Goal: Information Seeking & Learning: Learn about a topic

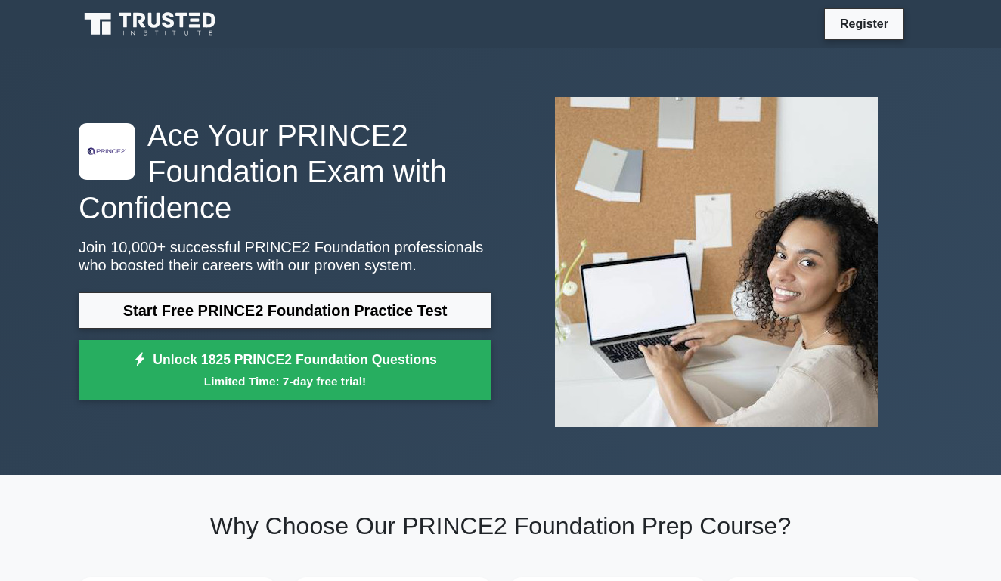
click at [372, 305] on link "Start Free PRINCE2 Foundation Practice Test" at bounding box center [285, 311] width 413 height 36
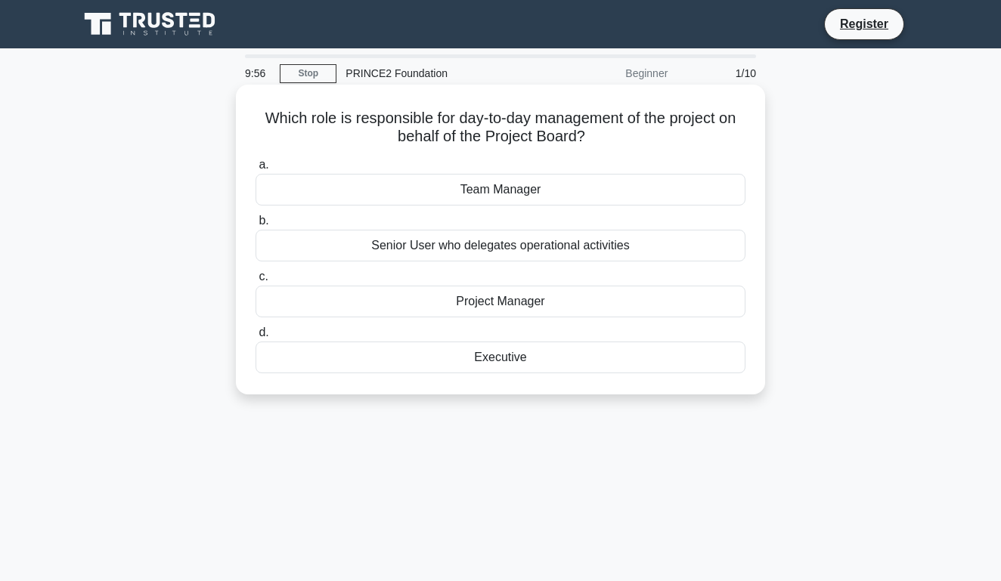
click at [495, 309] on div "Project Manager" at bounding box center [500, 302] width 490 height 32
click at [255, 282] on input "c. Project Manager" at bounding box center [255, 277] width 0 height 10
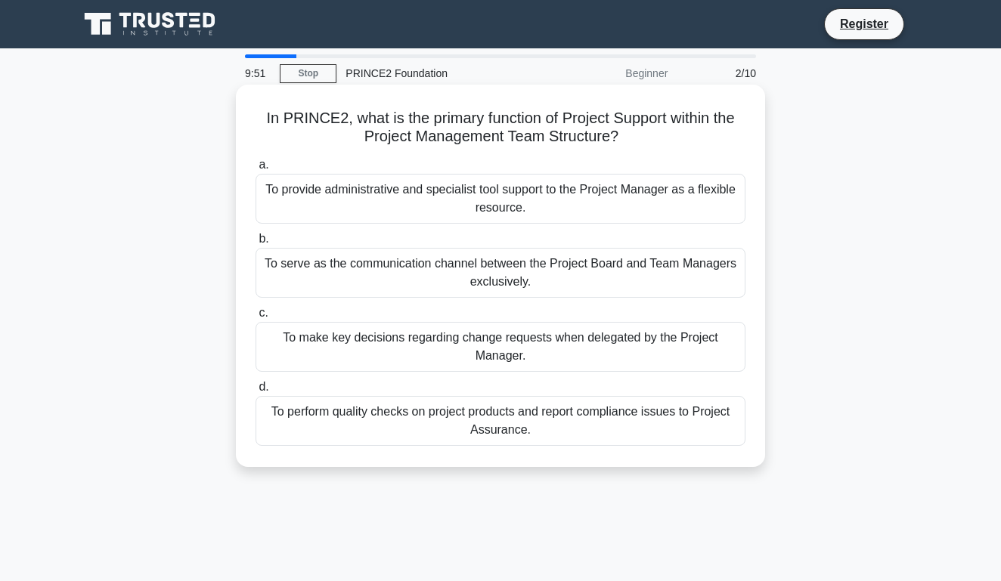
click at [503, 133] on h5 "In PRINCE2, what is the primary function of Project Support within the Project …" at bounding box center [500, 128] width 493 height 38
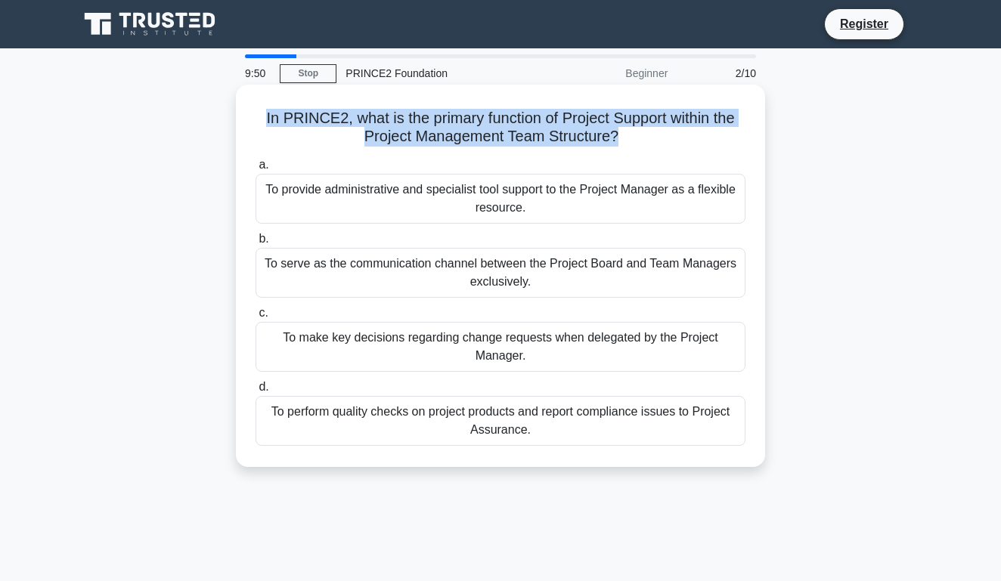
click at [503, 133] on h5 "In PRINCE2, what is the primary function of Project Support within the Project …" at bounding box center [500, 128] width 493 height 38
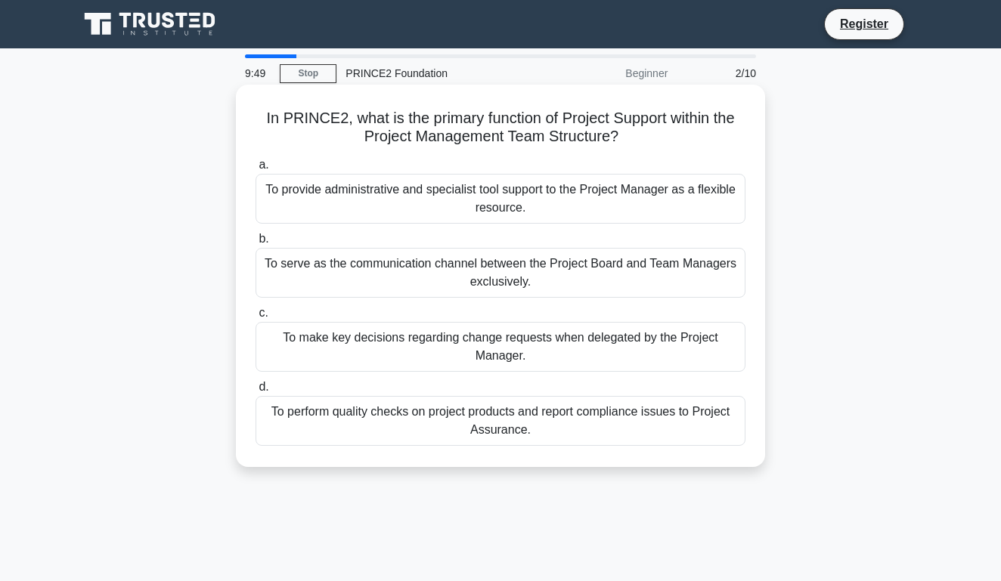
click at [504, 137] on h5 "In PRINCE2, what is the primary function of Project Support within the Project …" at bounding box center [500, 128] width 493 height 38
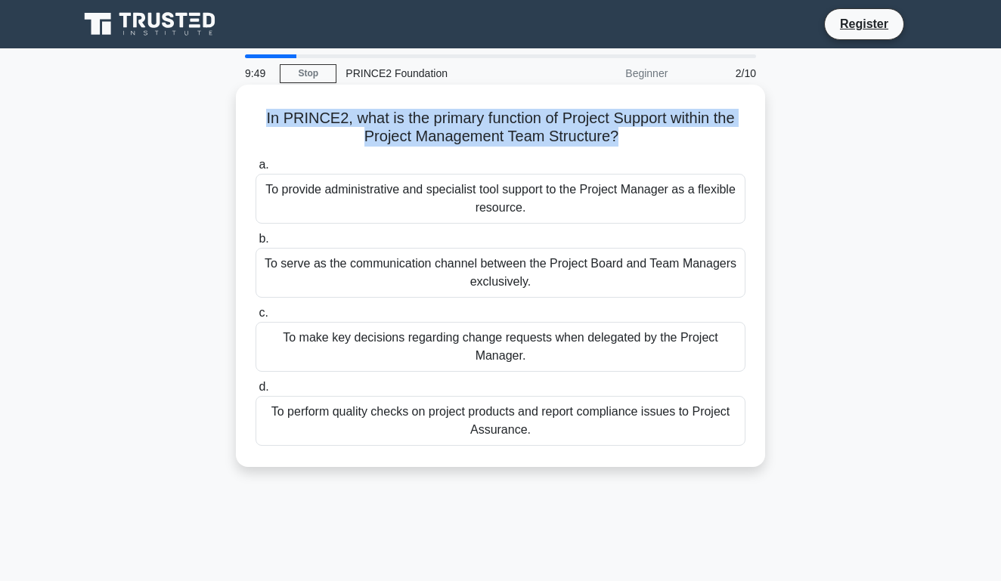
click at [504, 137] on h5 "In PRINCE2, what is the primary function of Project Support within the Project …" at bounding box center [500, 128] width 493 height 38
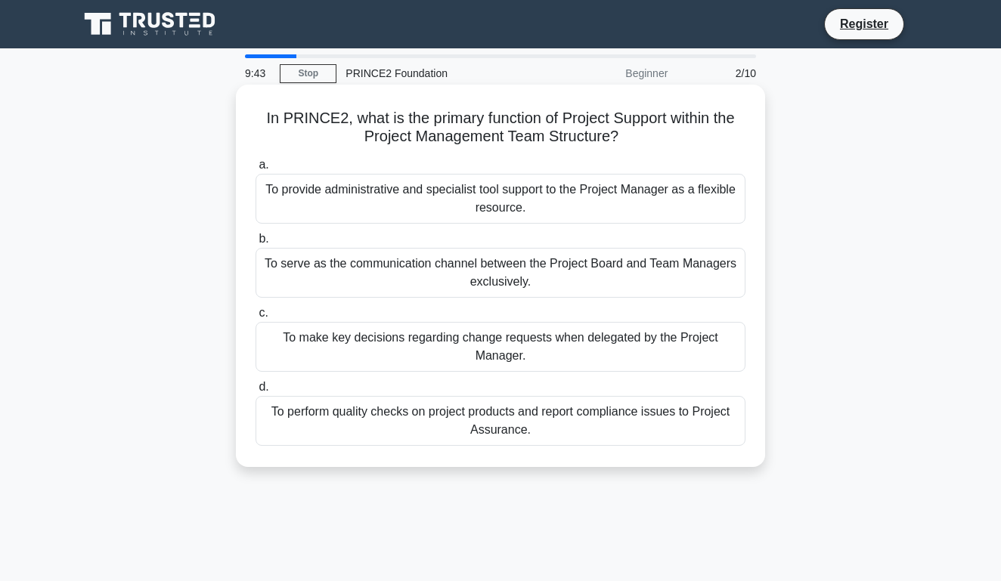
click at [519, 193] on div "To provide administrative and specialist tool support to the Project Manager as…" at bounding box center [500, 199] width 490 height 50
click at [255, 170] on input "a. To provide administrative and specialist tool support to the Project Manager…" at bounding box center [255, 165] width 0 height 10
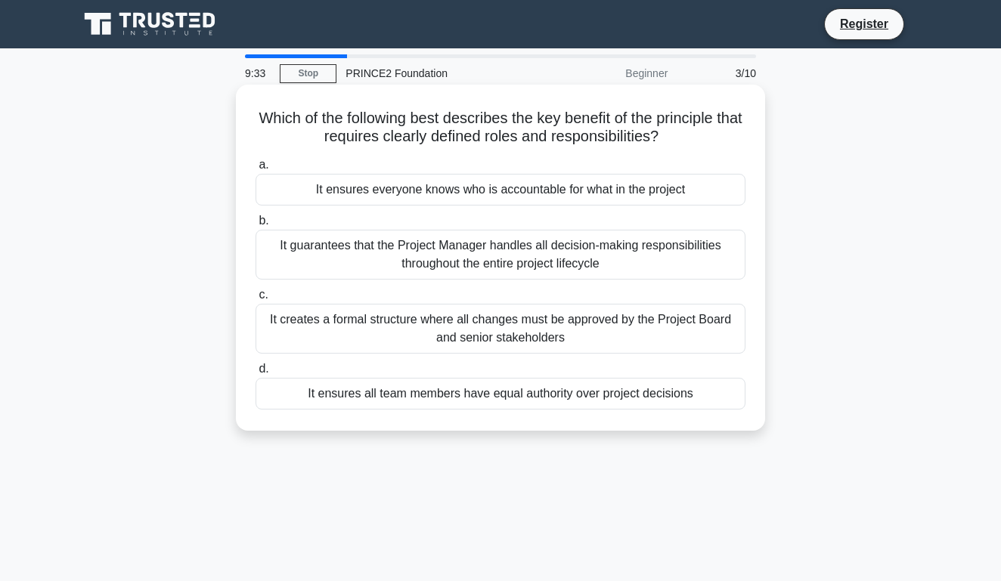
drag, startPoint x: 278, startPoint y: 124, endPoint x: 708, endPoint y: 144, distance: 430.6
click at [708, 144] on h5 "Which of the following best describes the key benefit of the principle that req…" at bounding box center [500, 128] width 493 height 38
click at [519, 206] on div "It ensures everyone knows who is accountable for what in the project" at bounding box center [500, 190] width 490 height 32
click at [255, 170] on input "a. It ensures everyone knows who is accountable for what in the project" at bounding box center [255, 165] width 0 height 10
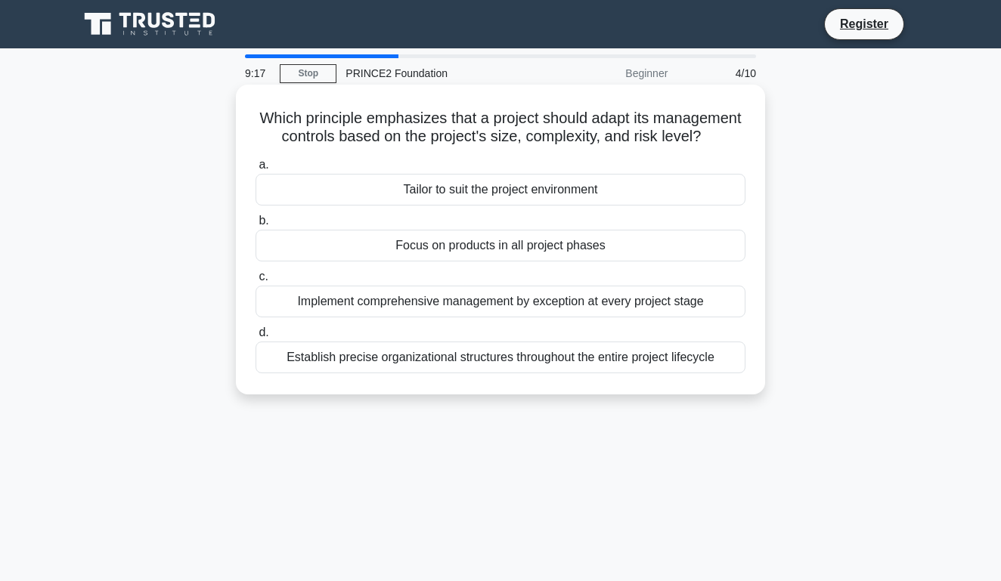
drag, startPoint x: 268, startPoint y: 115, endPoint x: 712, endPoint y: 143, distance: 445.3
click at [712, 143] on h5 "Which principle emphasizes that a project should adapt its management controls …" at bounding box center [500, 128] width 493 height 38
click at [277, 122] on h5 "Which principle emphasizes that a project should adapt its management controls …" at bounding box center [500, 128] width 493 height 38
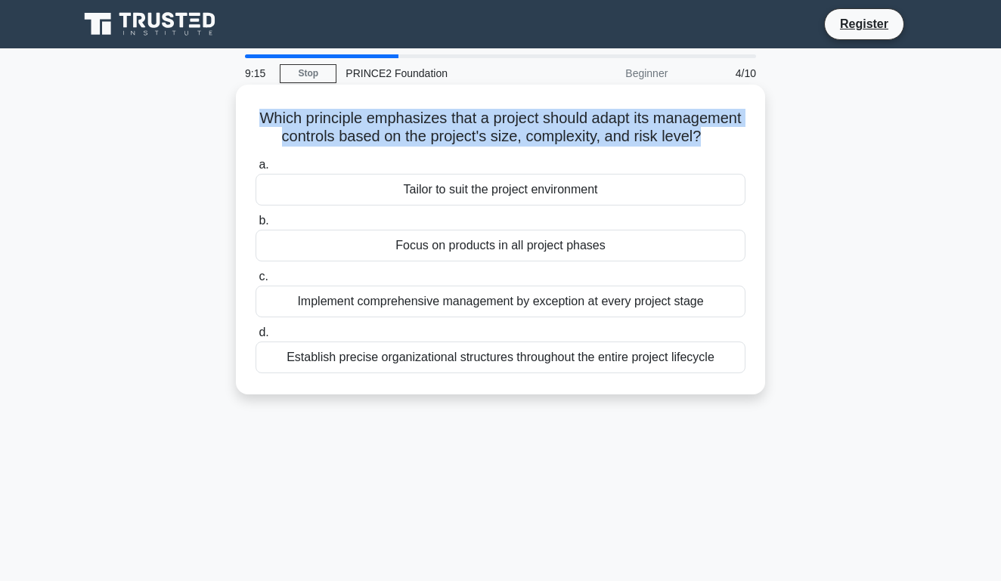
click at [277, 122] on h5 "Which principle emphasizes that a project should adapt its management controls …" at bounding box center [500, 128] width 493 height 38
click at [352, 121] on h5 "Which principle emphasizes that a project should adapt its management controls …" at bounding box center [500, 128] width 493 height 38
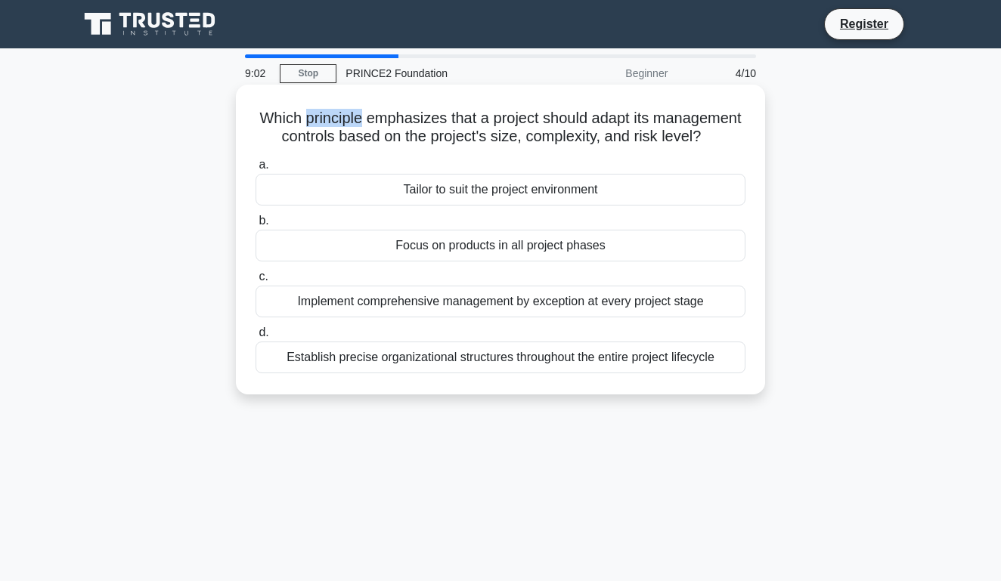
click at [352, 121] on h5 "Which principle emphasizes that a project should adapt its management controls …" at bounding box center [500, 128] width 493 height 38
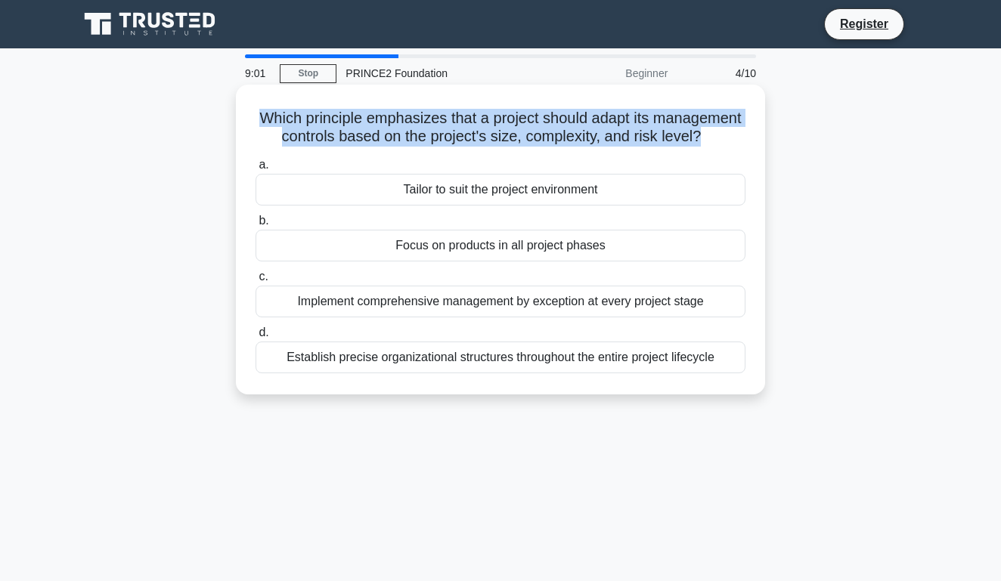
click at [352, 121] on h5 "Which principle emphasizes that a project should adapt its management controls …" at bounding box center [500, 128] width 493 height 38
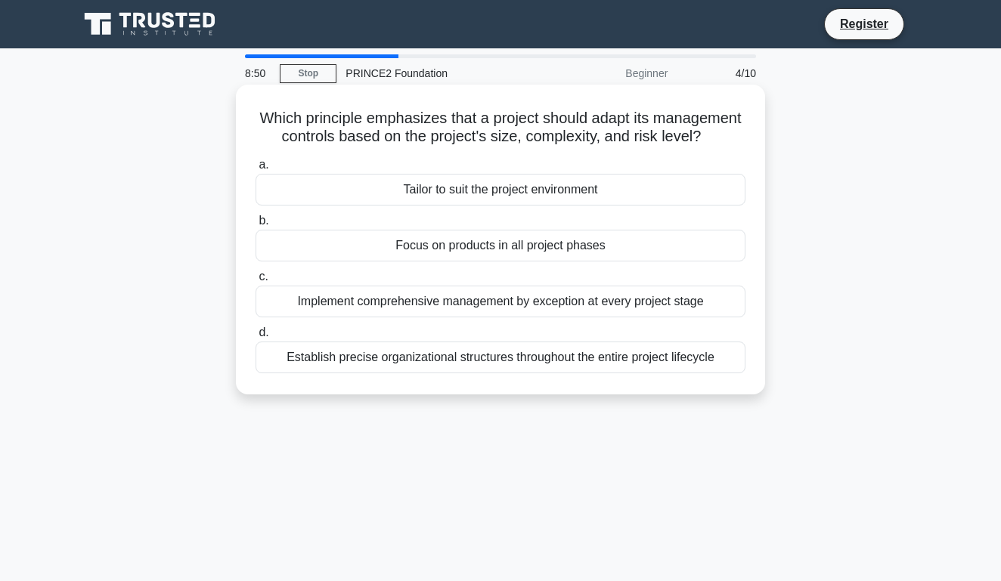
click at [518, 191] on div "Tailor to suit the project environment" at bounding box center [500, 190] width 490 height 32
click at [255, 170] on input "a. Tailor to suit the project environment" at bounding box center [255, 165] width 0 height 10
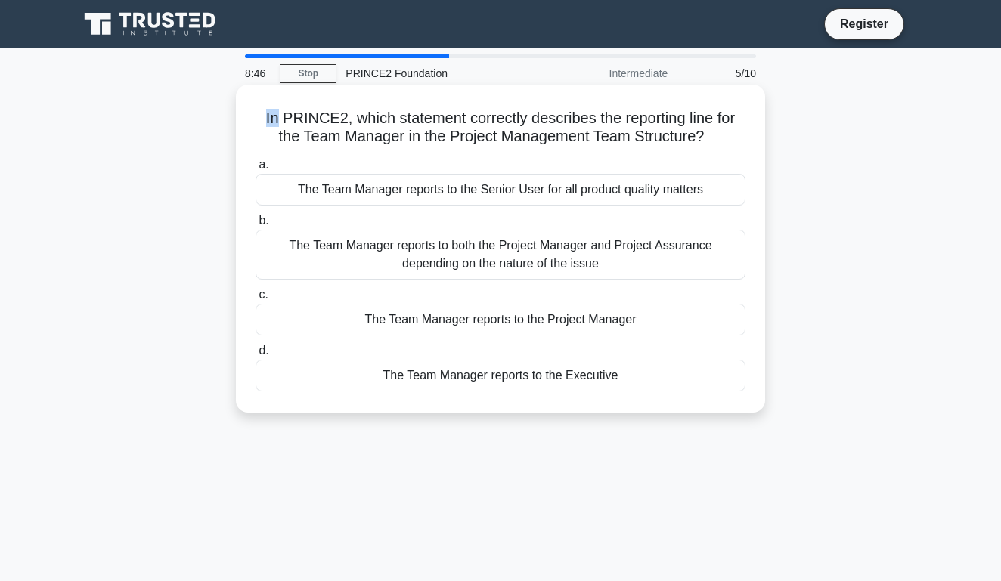
drag, startPoint x: 271, startPoint y: 121, endPoint x: 477, endPoint y: 116, distance: 206.4
click at [477, 116] on h5 "In PRINCE2, which statement correctly describes the reporting line for the Team…" at bounding box center [500, 128] width 493 height 38
click at [273, 118] on h5 "In PRINCE2, which statement correctly describes the reporting line for the Team…" at bounding box center [500, 128] width 493 height 38
drag, startPoint x: 273, startPoint y: 118, endPoint x: 745, endPoint y: 139, distance: 472.9
click at [745, 139] on h5 "In PRINCE2, which statement correctly describes the reporting line for the Team…" at bounding box center [500, 128] width 493 height 38
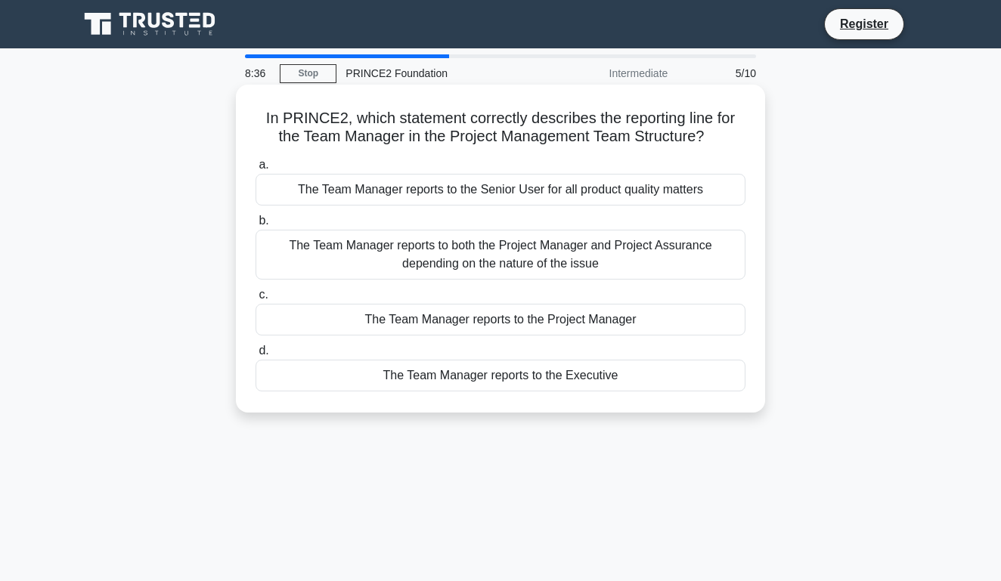
scroll to position [5, 0]
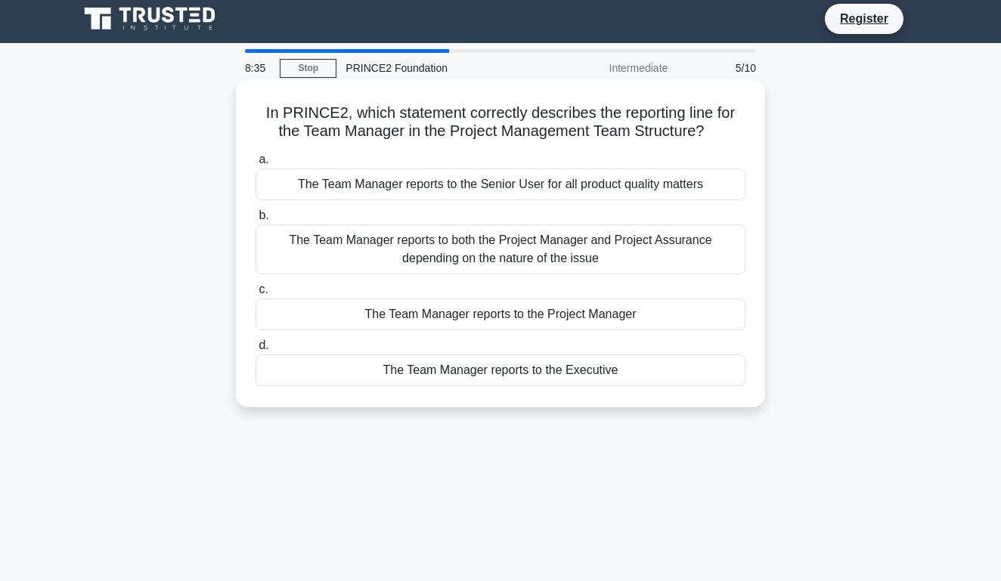
click at [496, 247] on div "The Team Manager reports to both the Project Manager and Project Assurance depe…" at bounding box center [500, 249] width 490 height 50
click at [255, 221] on input "b. The Team Manager reports to both the Project Manager and Project Assurance d…" at bounding box center [255, 216] width 0 height 10
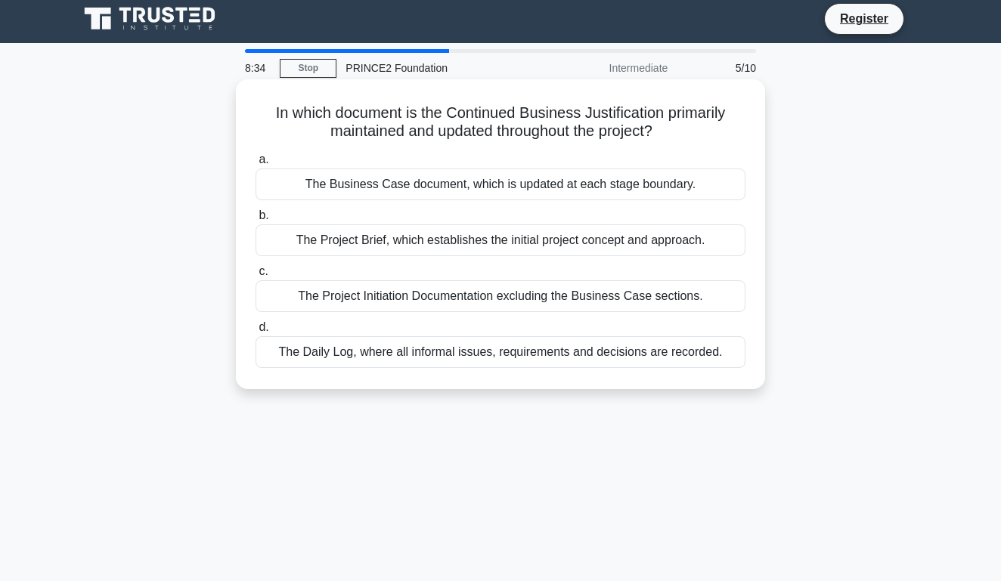
scroll to position [0, 0]
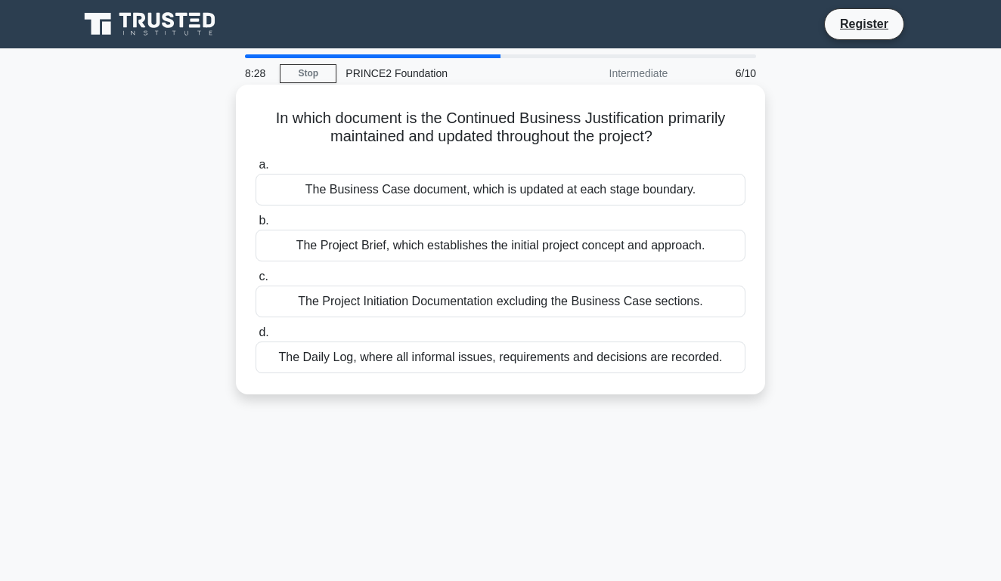
drag, startPoint x: 285, startPoint y: 120, endPoint x: 675, endPoint y: 143, distance: 390.7
click at [675, 143] on h5 "In which document is the Continued Business Justification primarily maintained …" at bounding box center [500, 128] width 493 height 38
click at [490, 189] on div "The Business Case document, which is updated at each stage boundary." at bounding box center [500, 190] width 490 height 32
click at [255, 170] on input "a. The Business Case document, which is updated at each stage boundary." at bounding box center [255, 165] width 0 height 10
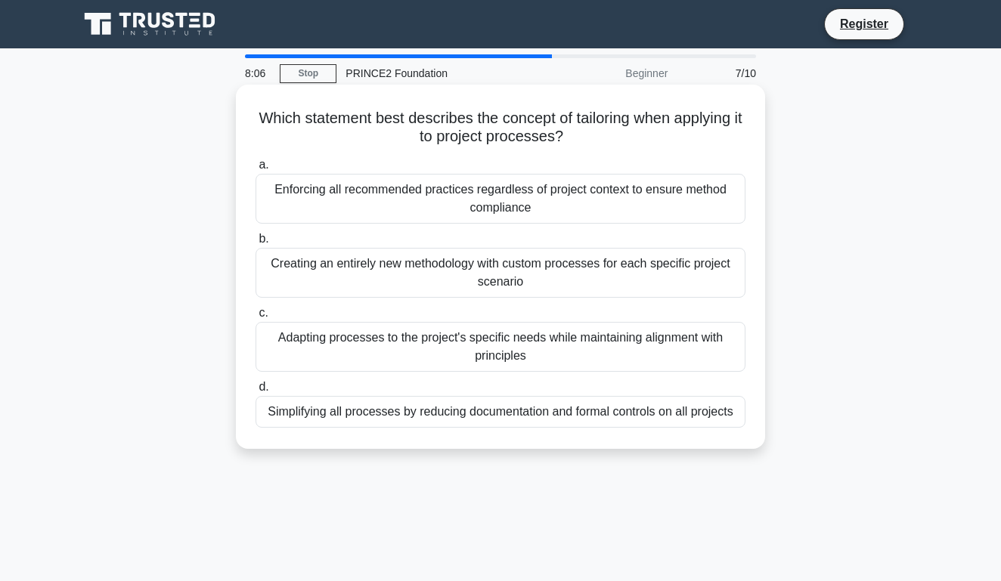
drag, startPoint x: 413, startPoint y: 121, endPoint x: 578, endPoint y: 133, distance: 165.2
click at [578, 133] on icon ".spinner_0XTQ{transform-origin:center;animation:spinner_y6GP .75s linear infini…" at bounding box center [572, 137] width 18 height 18
drag, startPoint x: 578, startPoint y: 133, endPoint x: 492, endPoint y: 131, distance: 86.2
click at [492, 131] on h5 "Which statement best describes the concept of tailoring when applying it to pro…" at bounding box center [500, 128] width 493 height 38
click at [565, 355] on div "Adapting processes to the project's specific needs while maintaining alignment …" at bounding box center [500, 347] width 490 height 50
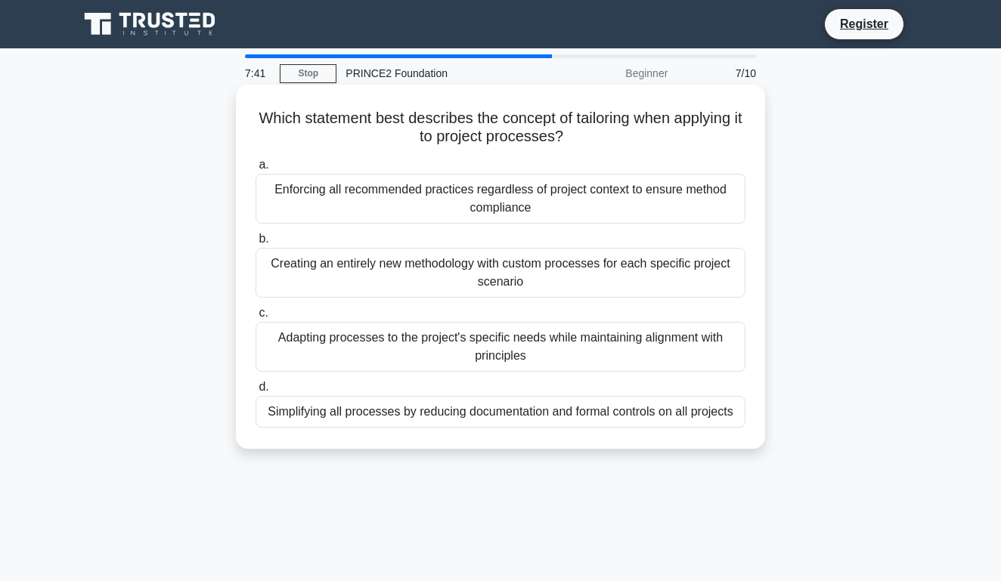
click at [255, 318] on input "c. Adapting processes to the project's specific needs while maintaining alignme…" at bounding box center [255, 313] width 0 height 10
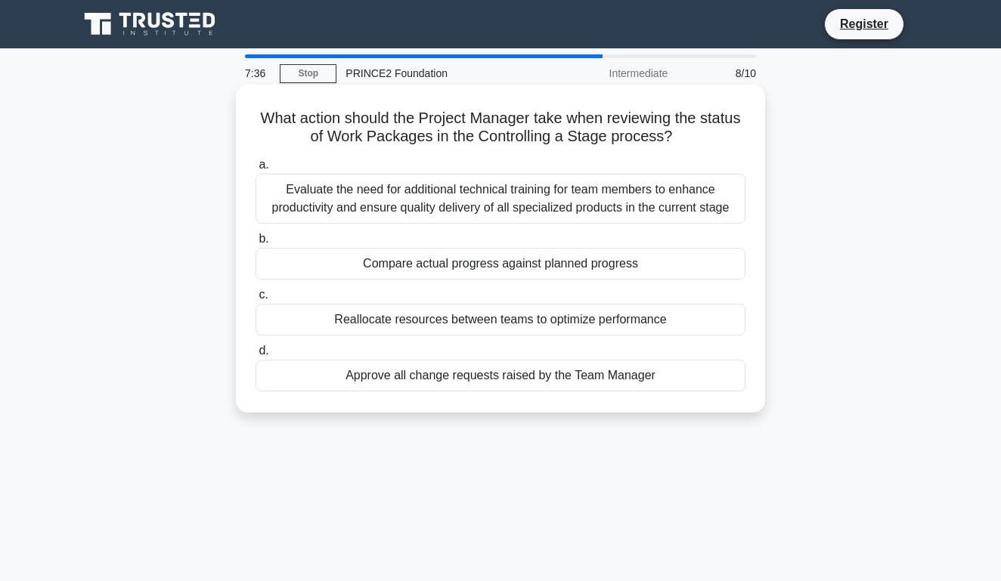
drag, startPoint x: 274, startPoint y: 116, endPoint x: 607, endPoint y: 148, distance: 334.1
click at [483, 269] on div "Compare actual progress against planned progress" at bounding box center [500, 264] width 490 height 32
click at [255, 244] on input "b. Compare actual progress against planned progress" at bounding box center [255, 239] width 0 height 10
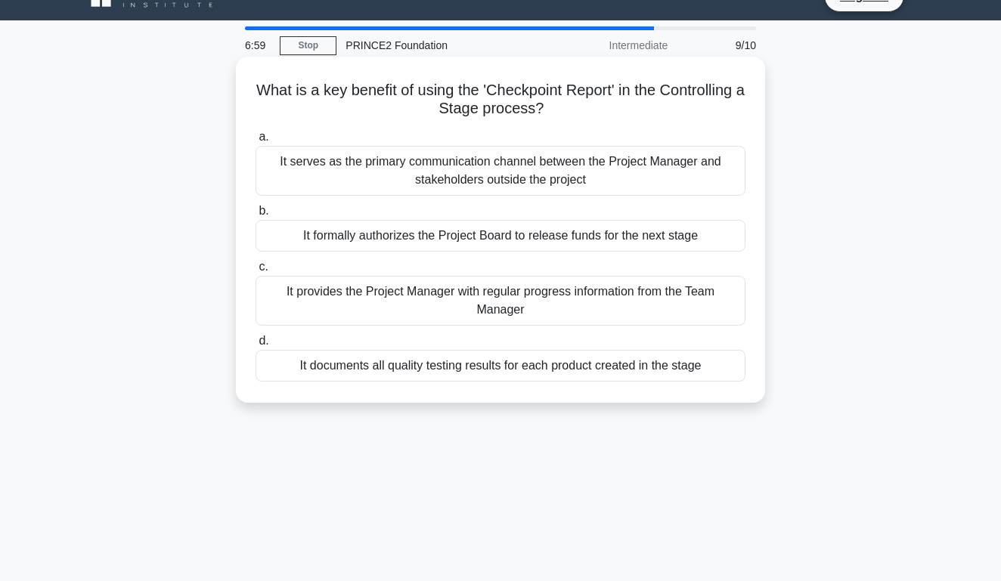
scroll to position [29, 0]
drag, startPoint x: 429, startPoint y: 91, endPoint x: 543, endPoint y: 121, distance: 118.1
click at [543, 121] on div "What is a key benefit of using the 'Checkpoint Report' in the Controlling a Sta…" at bounding box center [500, 229] width 517 height 334
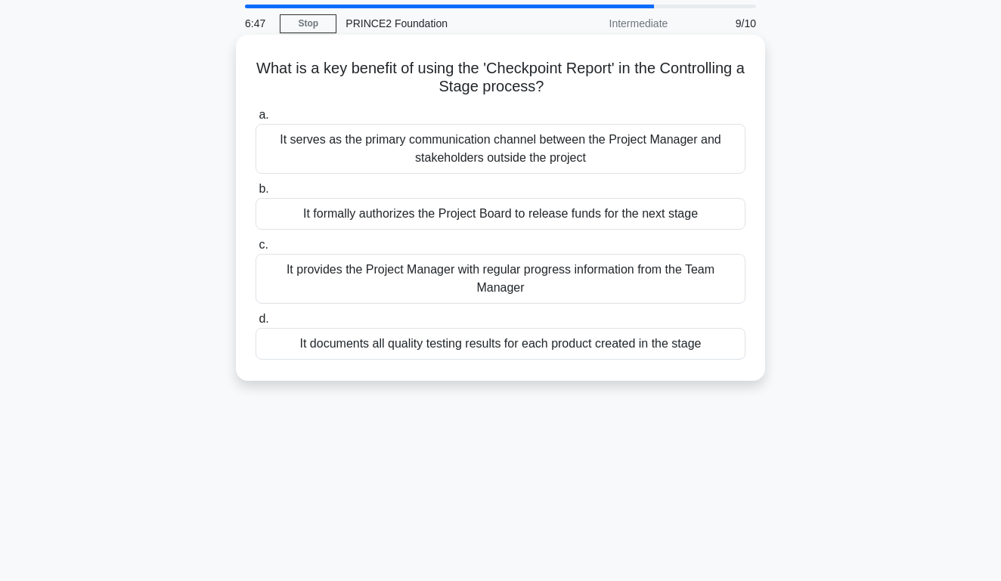
scroll to position [46, 0]
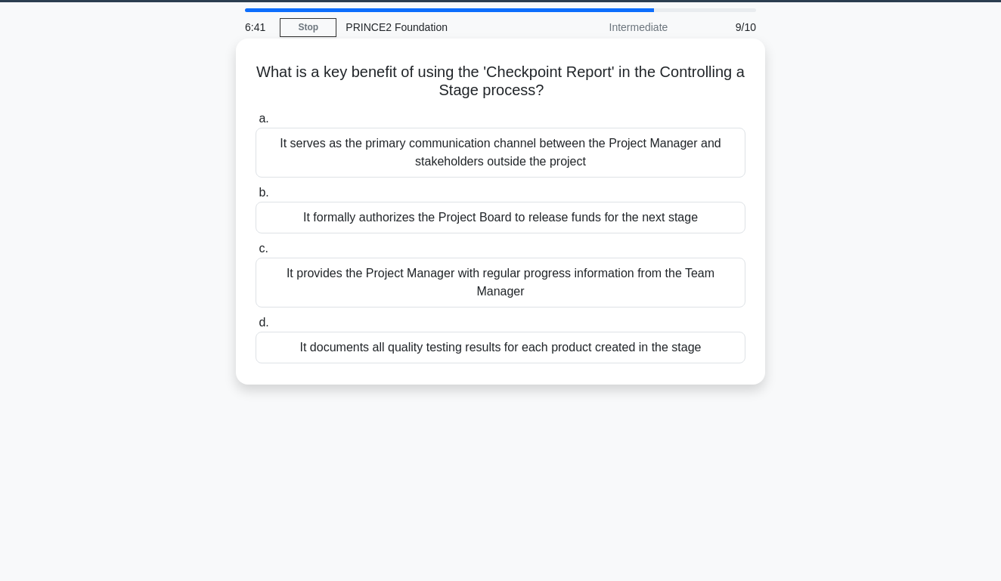
click at [524, 280] on div "It provides the Project Manager with regular progress information from the Team…" at bounding box center [500, 283] width 490 height 50
click at [255, 254] on input "c. It provides the Project Manager with regular progress information from the T…" at bounding box center [255, 249] width 0 height 10
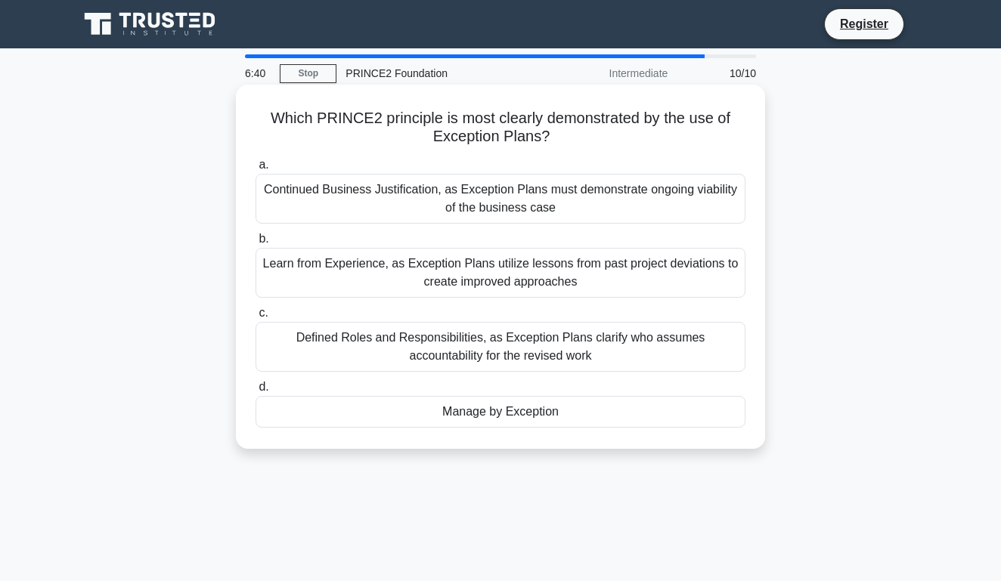
scroll to position [0, 0]
drag, startPoint x: 296, startPoint y: 119, endPoint x: 642, endPoint y: 138, distance: 347.5
click at [642, 138] on h5 "Which PRINCE2 principle is most clearly demonstrated by the use of Exception Pl…" at bounding box center [500, 128] width 493 height 38
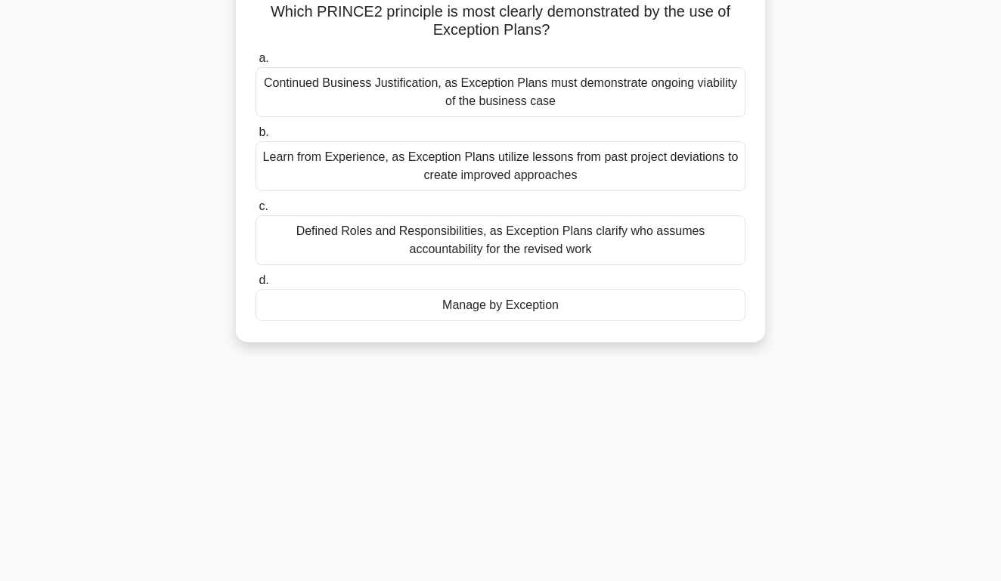
scroll to position [104, 0]
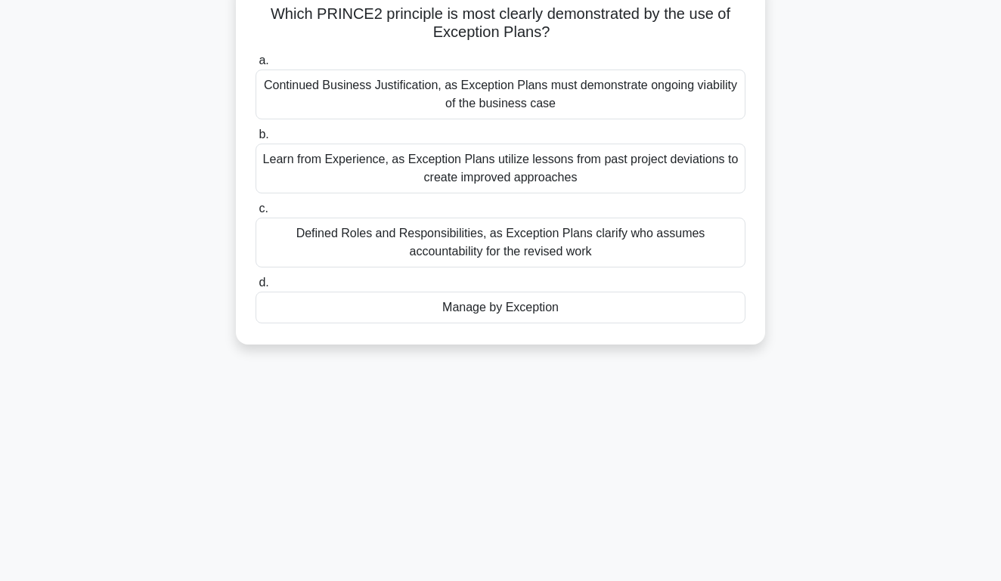
click at [571, 36] on h5 "Which PRINCE2 principle is most clearly demonstrated by the use of Exception Pl…" at bounding box center [500, 24] width 493 height 38
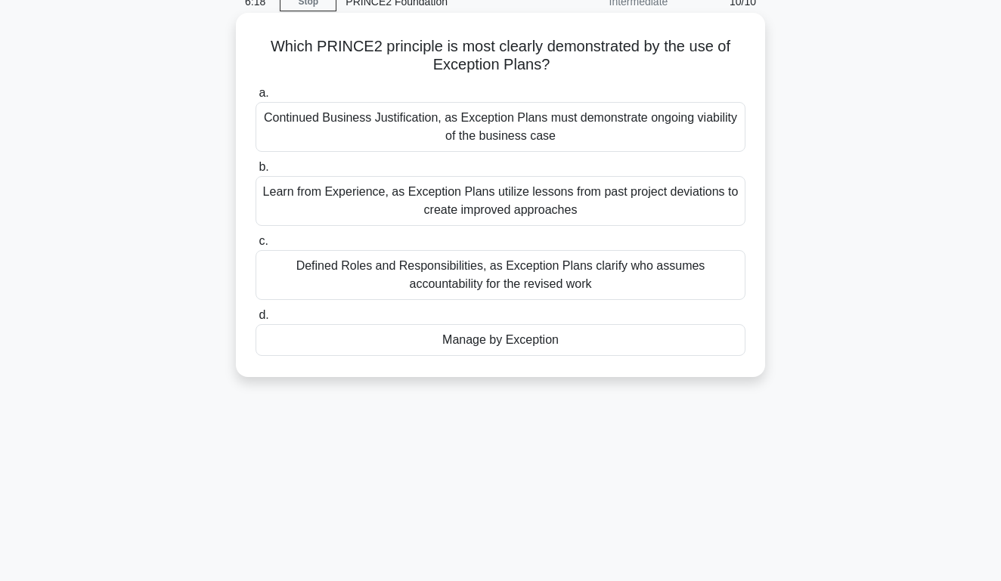
scroll to position [71, 0]
click at [550, 49] on h5 "Which PRINCE2 principle is most clearly demonstrated by the use of Exception Pl…" at bounding box center [500, 57] width 493 height 38
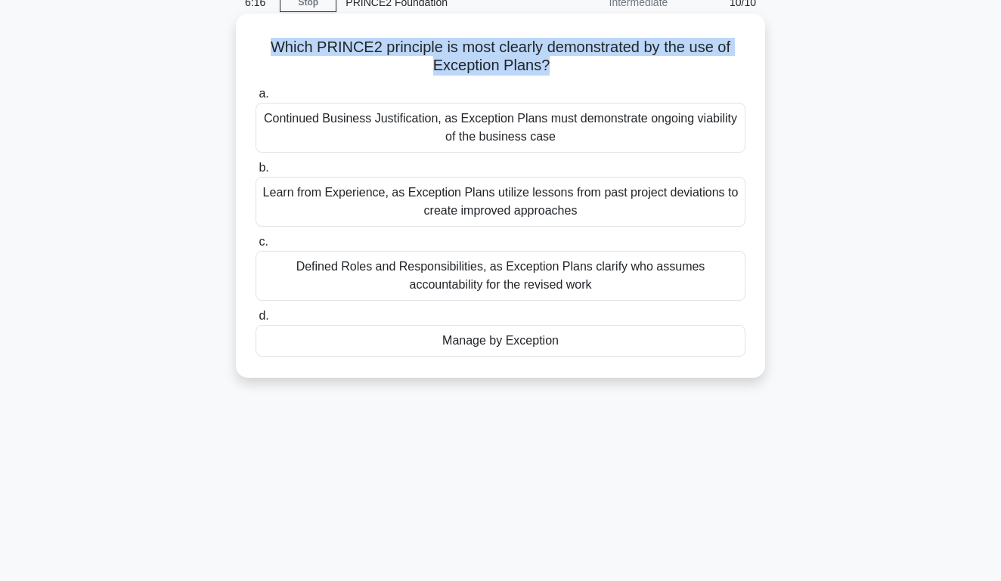
click at [550, 49] on h5 "Which PRINCE2 principle is most clearly demonstrated by the use of Exception Pl…" at bounding box center [500, 57] width 493 height 38
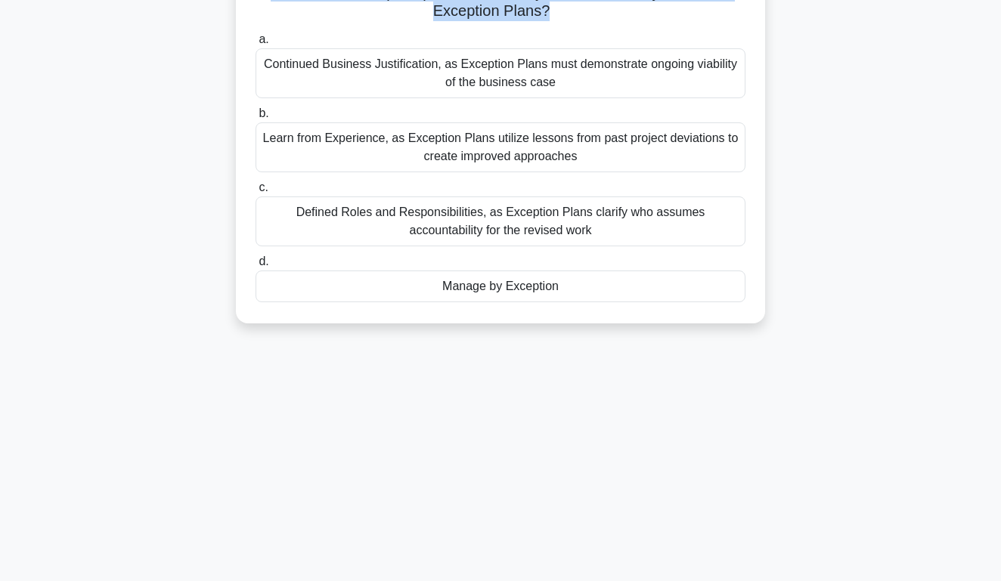
scroll to position [128, 0]
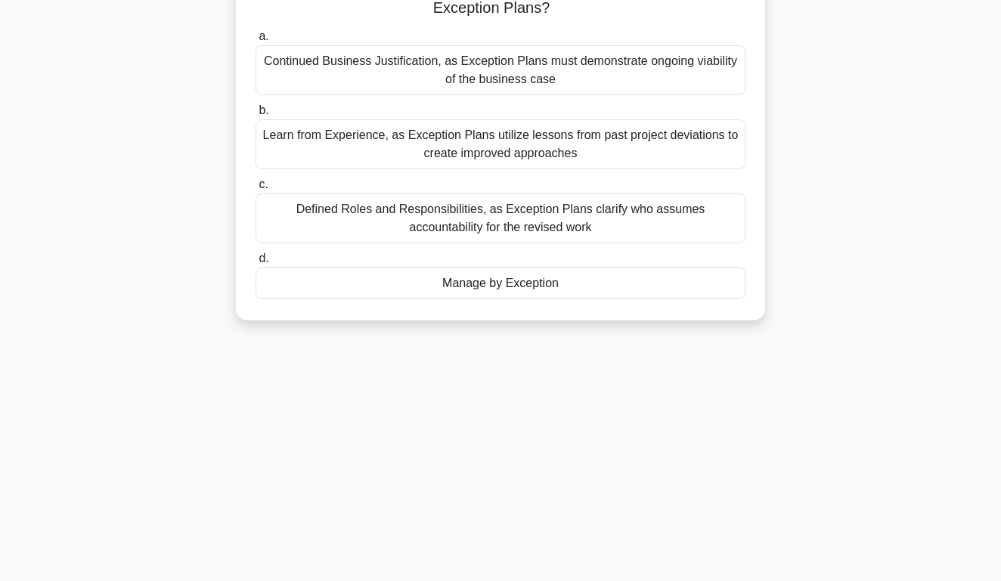
click at [506, 284] on div "Manage by Exception" at bounding box center [500, 284] width 490 height 32
click at [255, 264] on input "d. Manage by Exception" at bounding box center [255, 259] width 0 height 10
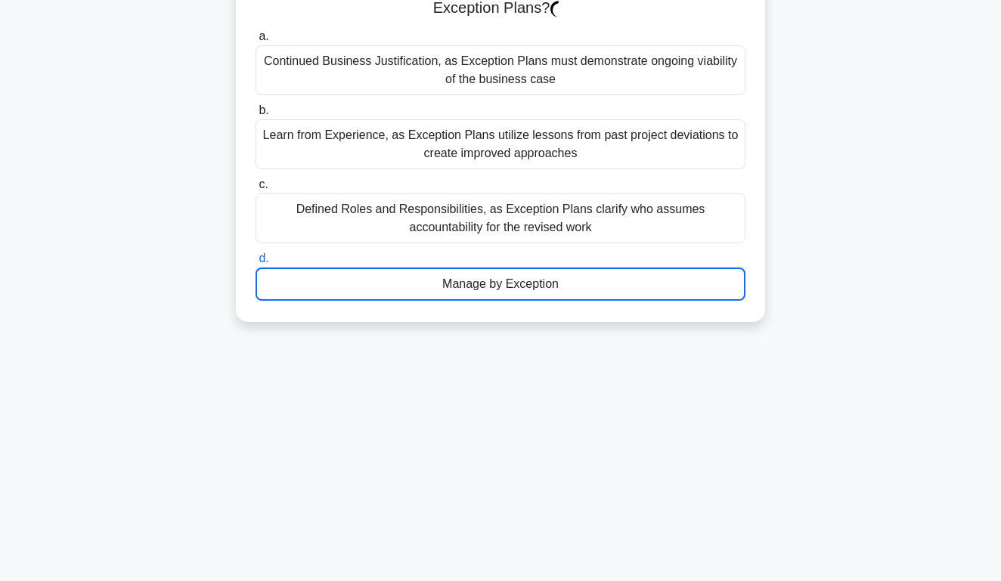
scroll to position [97, 0]
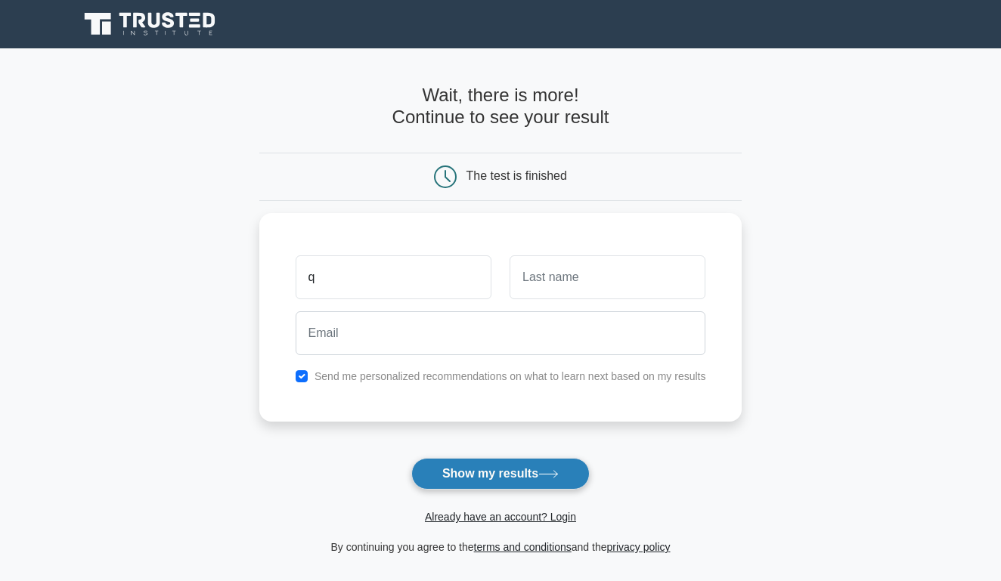
type input "q"
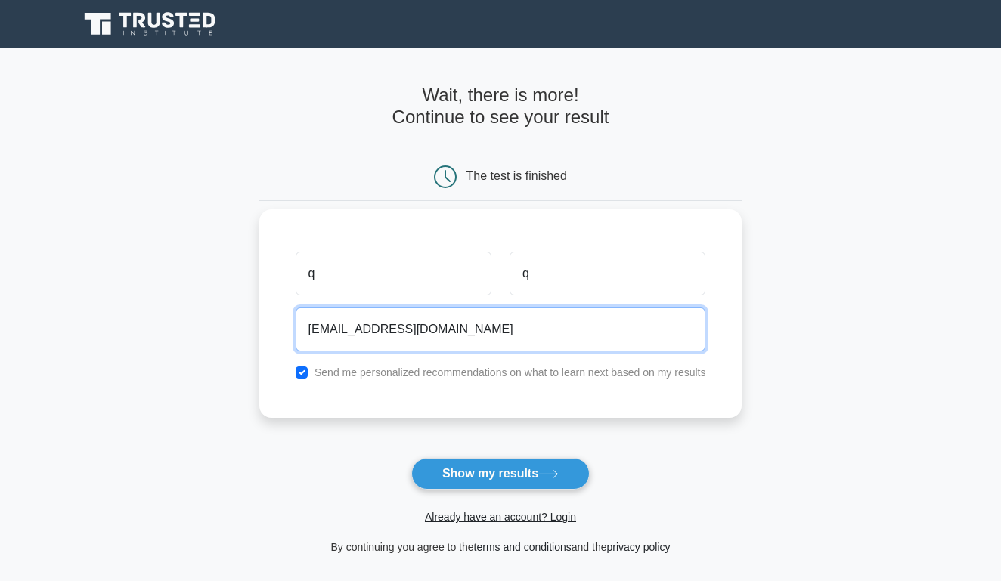
type input "[EMAIL_ADDRESS][DOMAIN_NAME]"
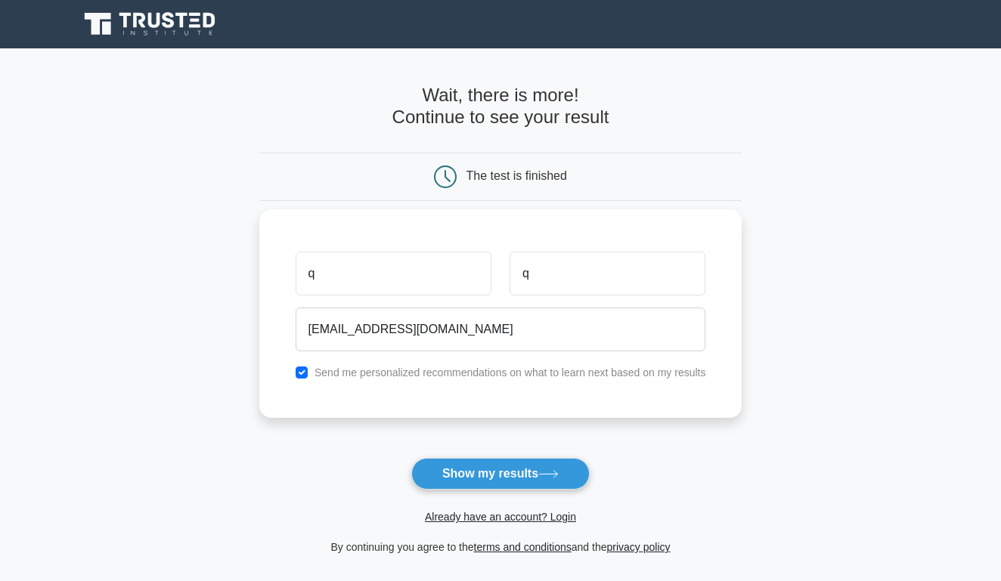
click at [424, 373] on label "Send me personalized recommendations on what to learn next based on my results" at bounding box center [510, 373] width 392 height 12
click at [301, 376] on input "checkbox" at bounding box center [302, 373] width 12 height 12
checkbox input "false"
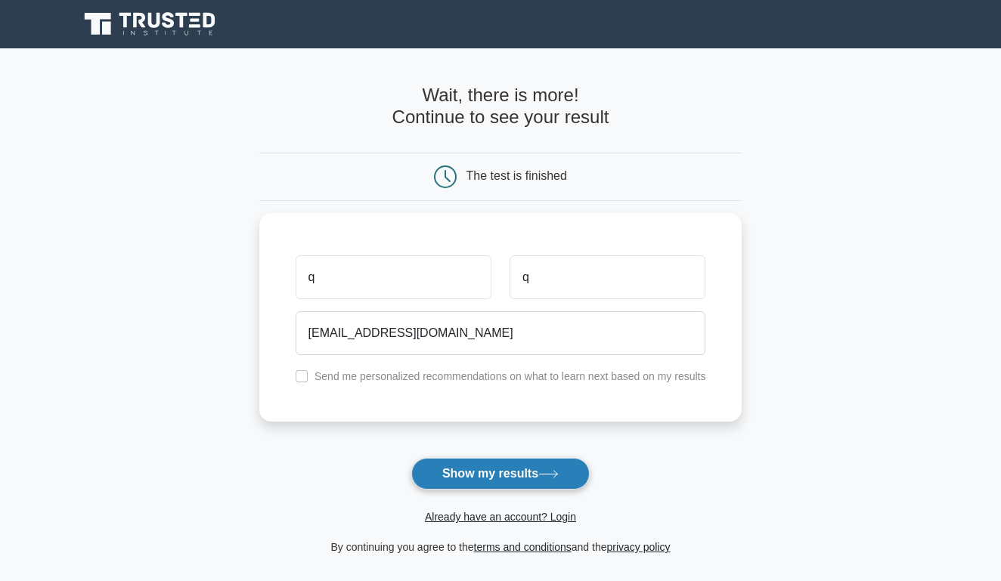
click at [478, 470] on button "Show my results" at bounding box center [500, 474] width 178 height 32
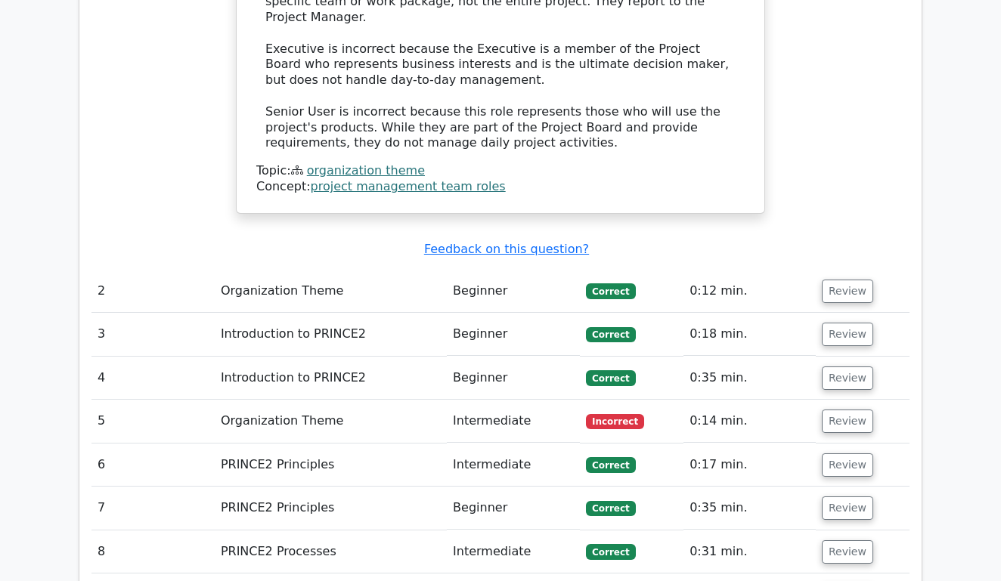
scroll to position [1713, 0]
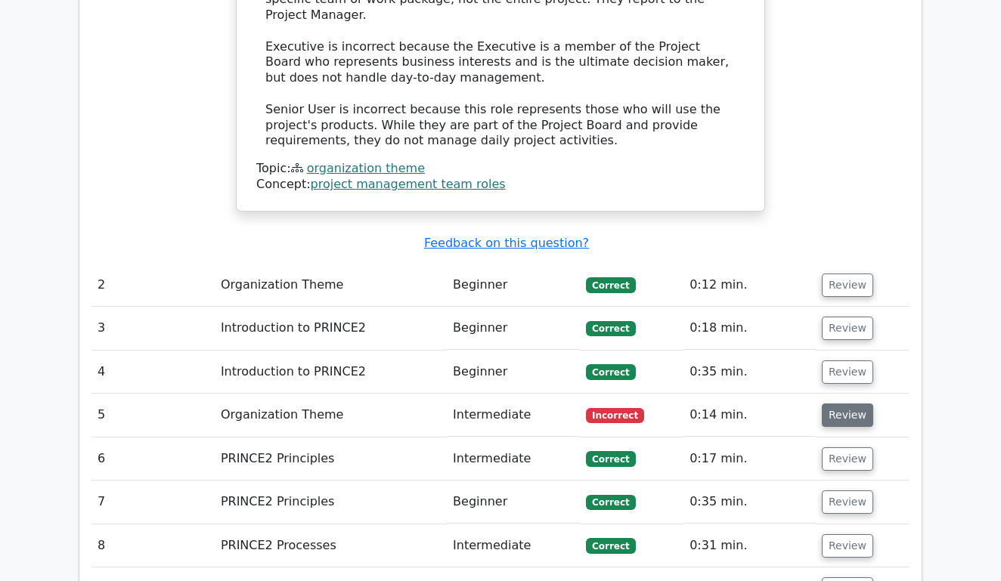
click at [841, 404] on button "Review" at bounding box center [847, 415] width 51 height 23
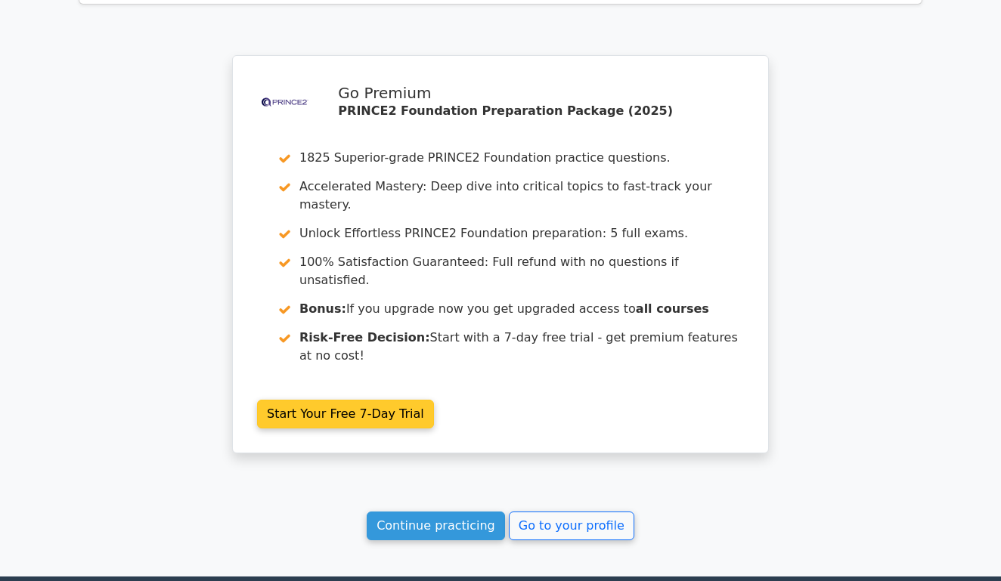
scroll to position [3150, 0]
